Goal: Book appointment/travel/reservation

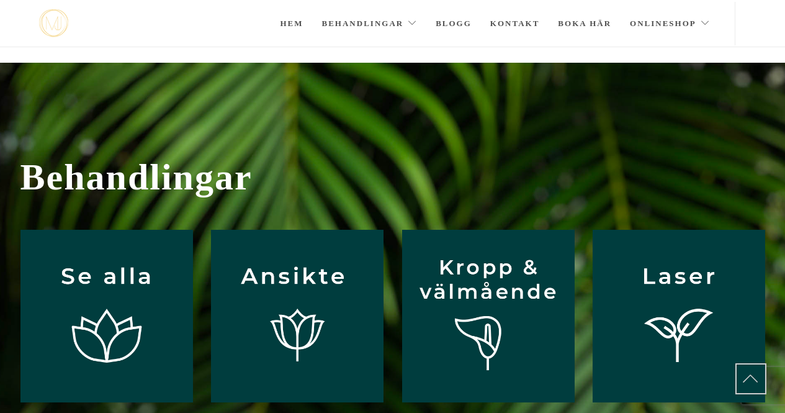
scroll to position [112, 0]
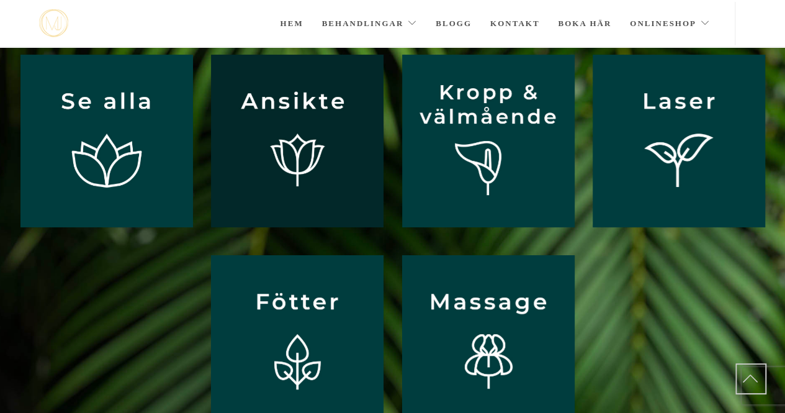
click at [292, 170] on img at bounding box center [297, 141] width 173 height 173
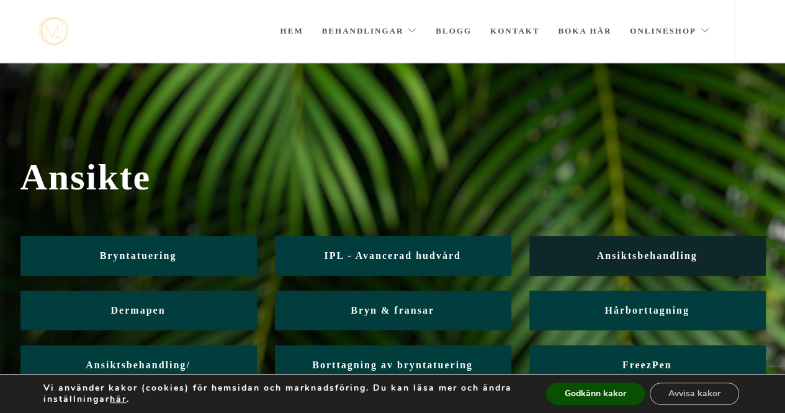
click at [659, 255] on span "Ansiktsbehandling" at bounding box center [647, 255] width 101 height 11
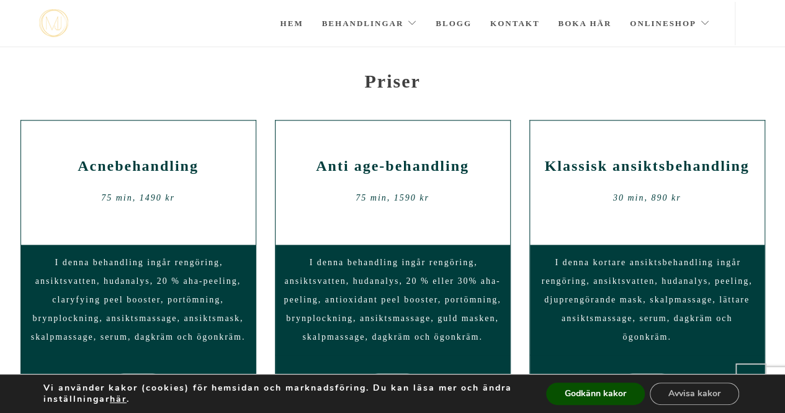
scroll to position [610, 0]
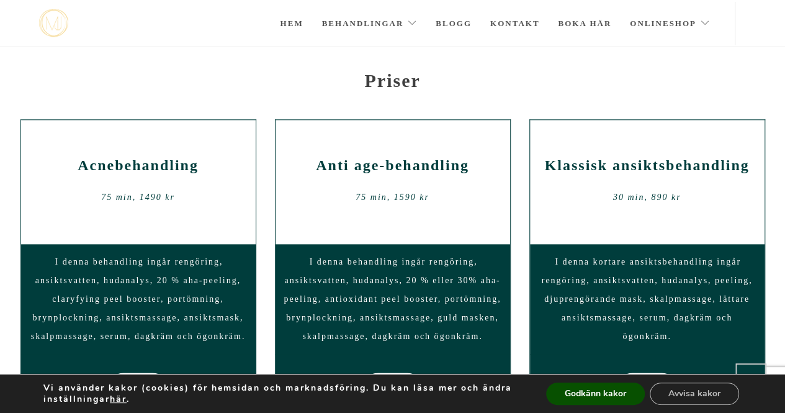
click at [382, 166] on h2 "Anti age-behandling" at bounding box center [393, 165] width 216 height 17
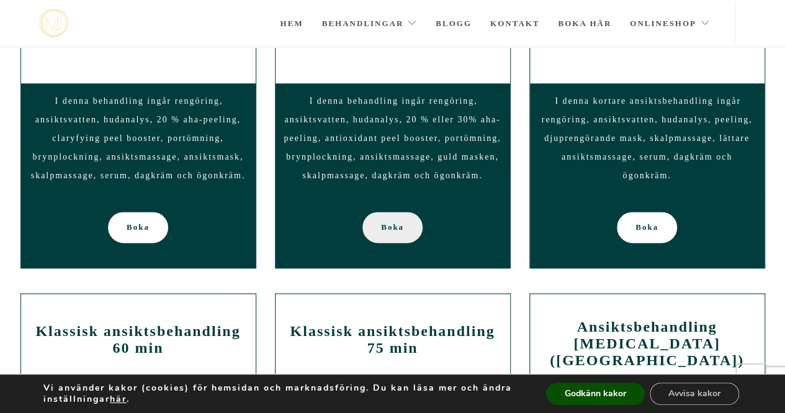
scroll to position [775, 0]
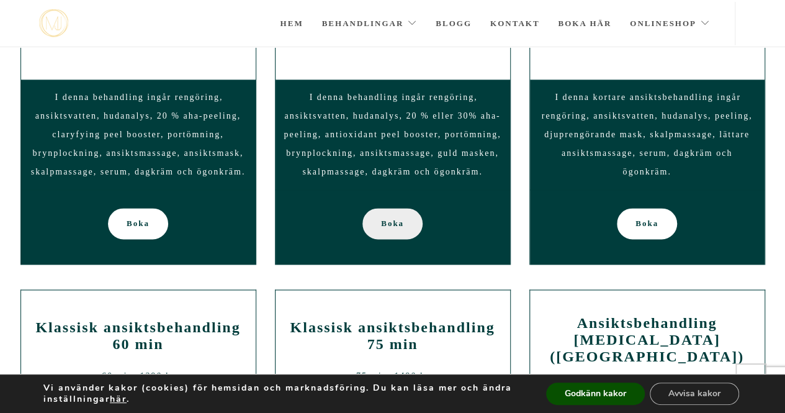
click at [398, 223] on span "Boka" at bounding box center [392, 223] width 23 height 31
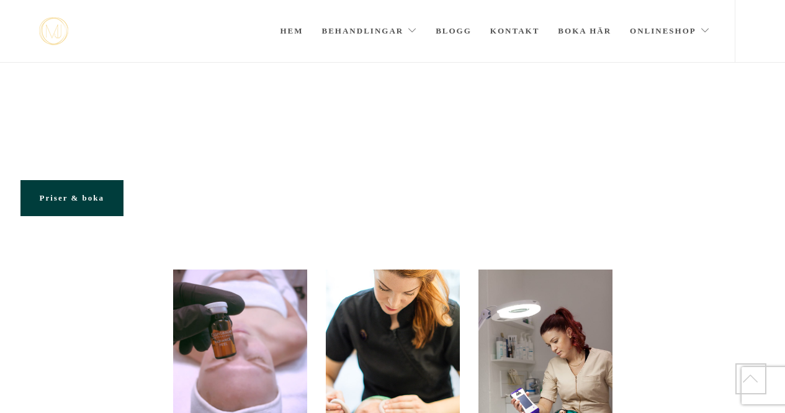
scroll to position [775, 0]
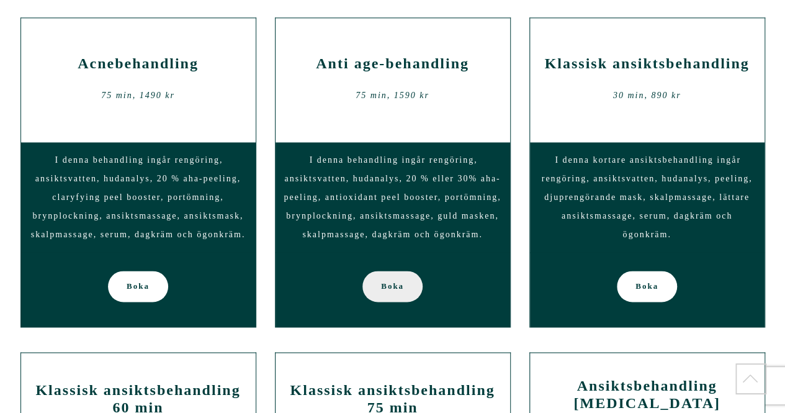
click at [396, 289] on span "Boka" at bounding box center [392, 286] width 23 height 31
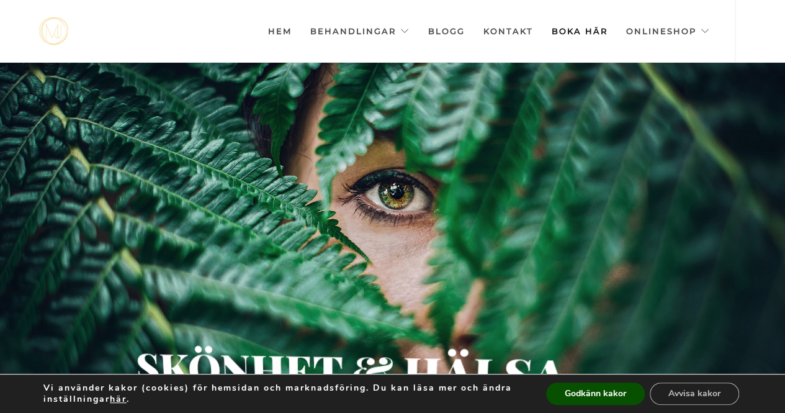
click at [589, 28] on link "Boka här" at bounding box center [580, 31] width 56 height 62
